Goal: Task Accomplishment & Management: Use online tool/utility

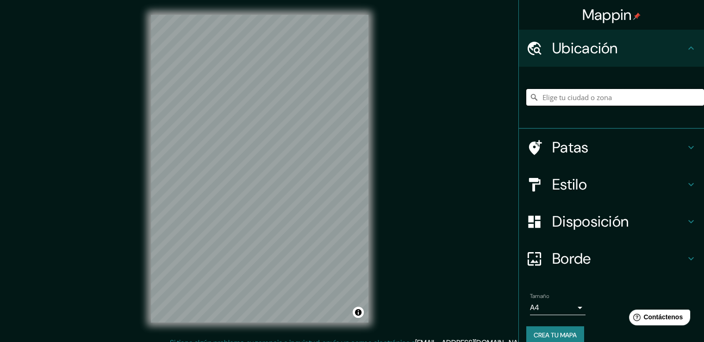
click at [600, 98] on input "Elige tu ciudad o zona" at bounding box center [616, 97] width 178 height 17
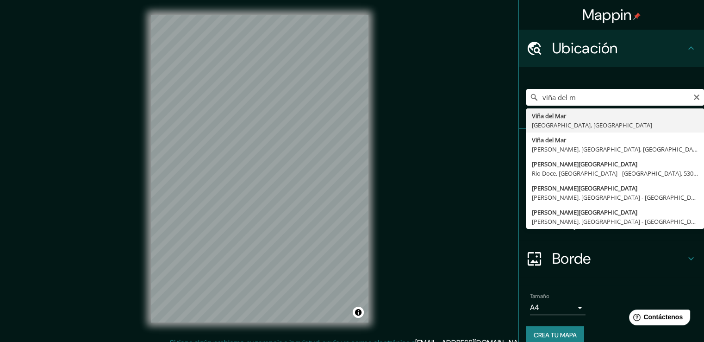
type input "[PERSON_NAME][GEOGRAPHIC_DATA], [GEOGRAPHIC_DATA], [GEOGRAPHIC_DATA]"
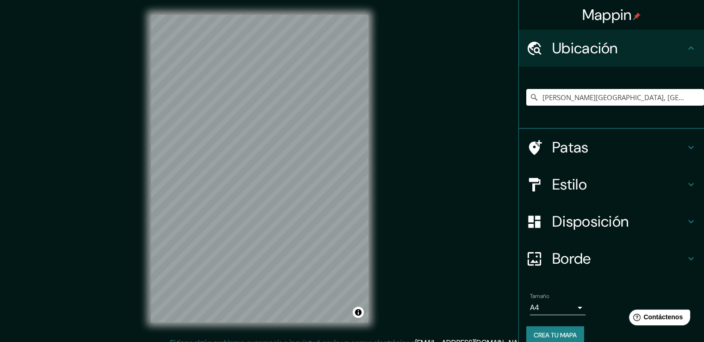
click at [372, 185] on div "© Mapbox © OpenStreetMap Mejora este mapa" at bounding box center [259, 168] width 247 height 337
click at [615, 255] on h4 "Borde" at bounding box center [619, 258] width 133 height 19
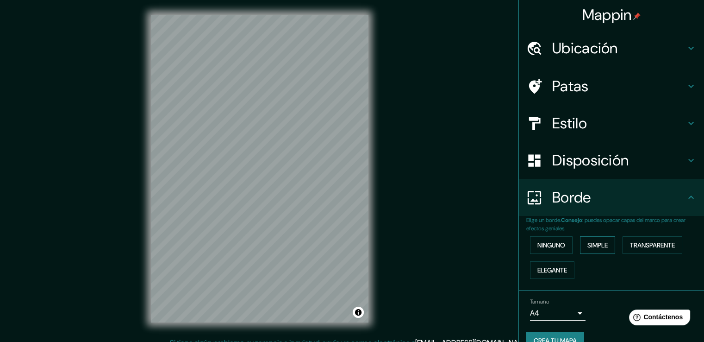
click at [588, 244] on font "Simple" at bounding box center [598, 245] width 20 height 8
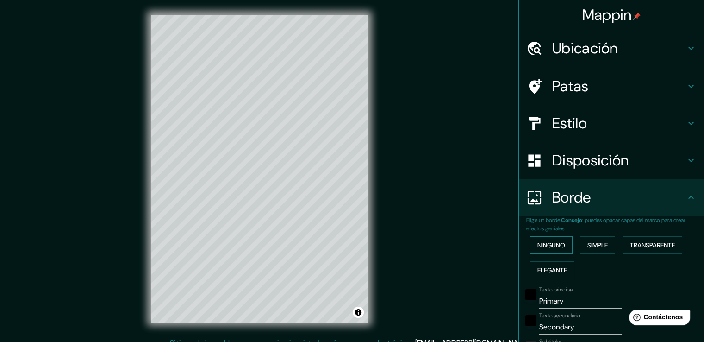
click at [542, 245] on font "Ninguno" at bounding box center [552, 245] width 28 height 8
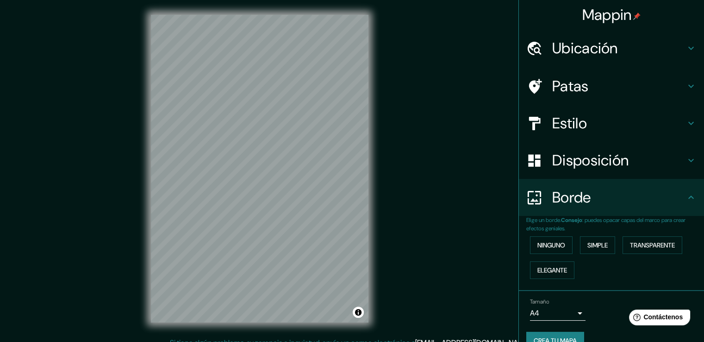
click at [622, 198] on h4 "Borde" at bounding box center [619, 197] width 133 height 19
click at [602, 54] on font "Ubicación" at bounding box center [586, 47] width 66 height 19
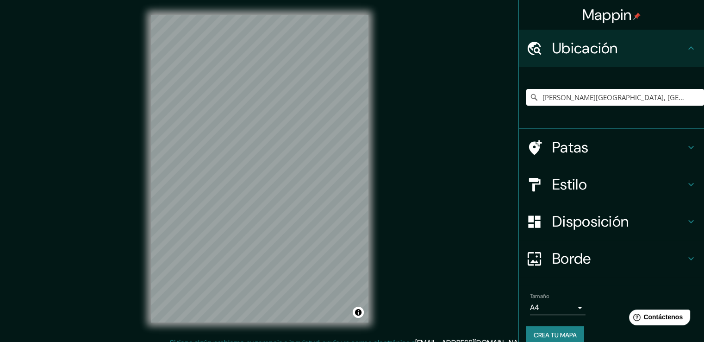
click at [629, 59] on div "Ubicación" at bounding box center [611, 48] width 185 height 37
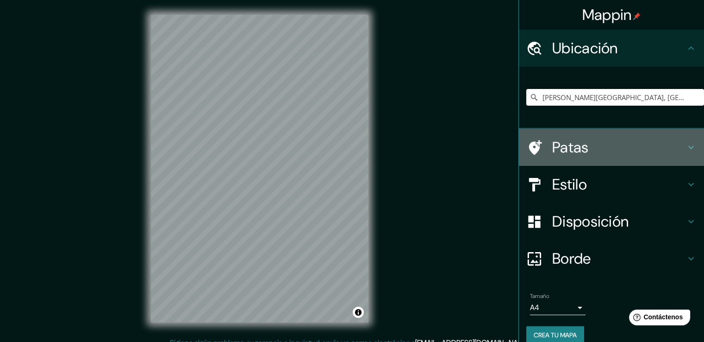
click at [609, 145] on h4 "Patas" at bounding box center [619, 147] width 133 height 19
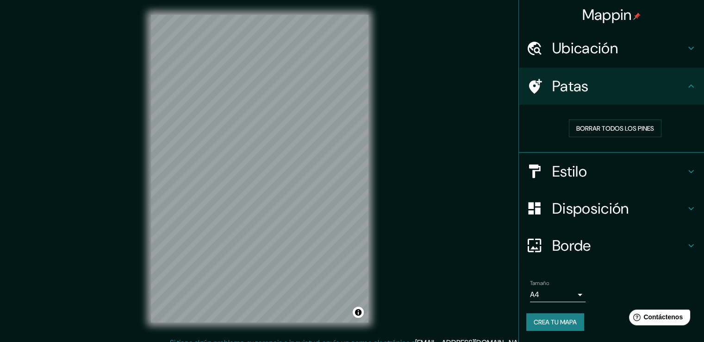
click at [616, 153] on div "Estilo" at bounding box center [611, 171] width 185 height 37
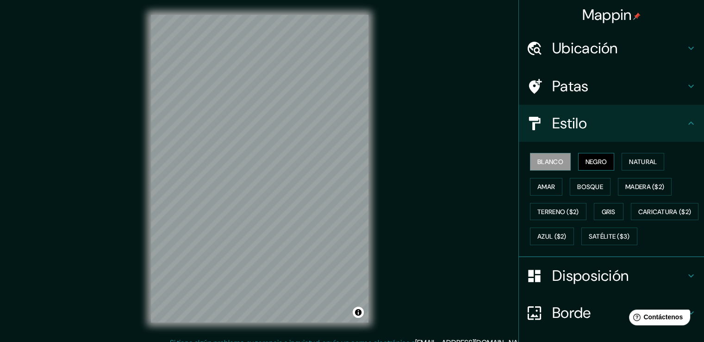
click at [594, 158] on font "Negro" at bounding box center [597, 161] width 22 height 8
click at [242, 163] on div at bounding box center [244, 163] width 7 height 7
click at [273, 166] on div at bounding box center [273, 162] width 7 height 7
click at [270, 160] on div at bounding box center [270, 156] width 7 height 7
click at [277, 182] on div at bounding box center [278, 183] width 7 height 7
